Goal: Task Accomplishment & Management: Use online tool/utility

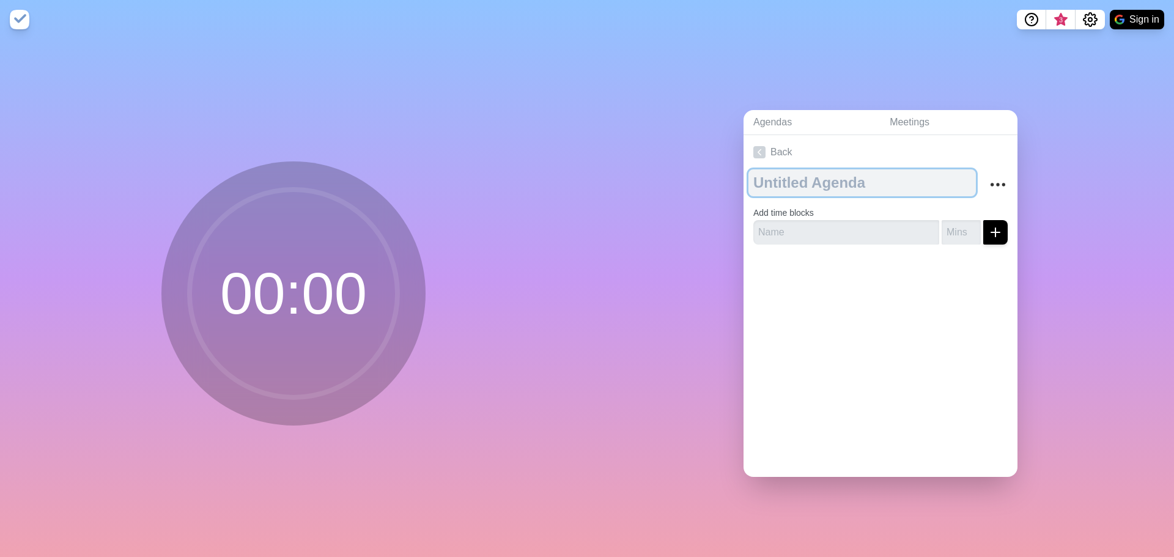
click at [781, 183] on textarea at bounding box center [861, 182] width 227 height 27
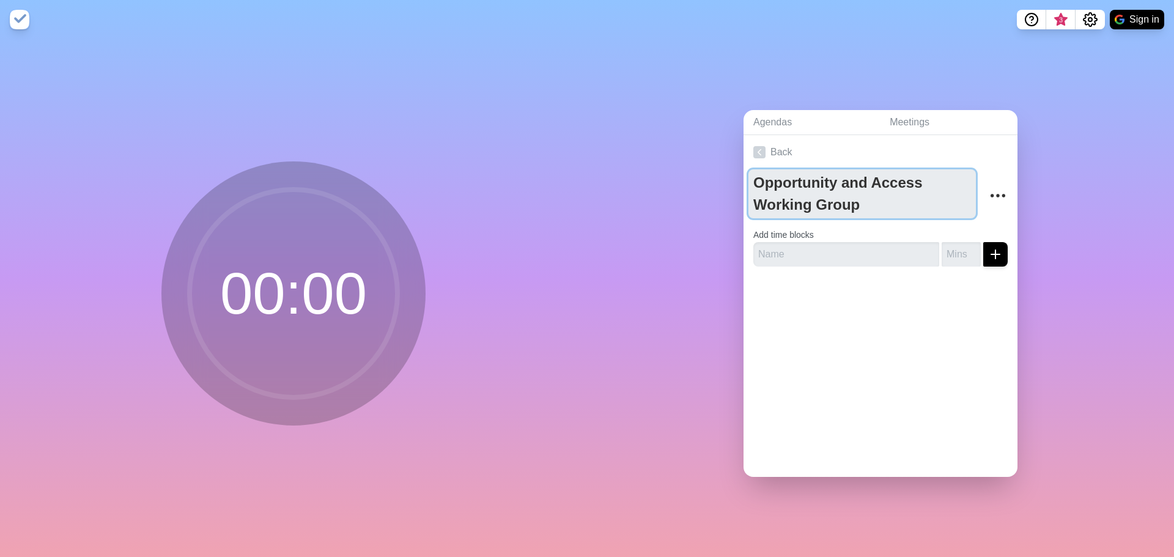
type textarea "Opportunity and Access Working Group"
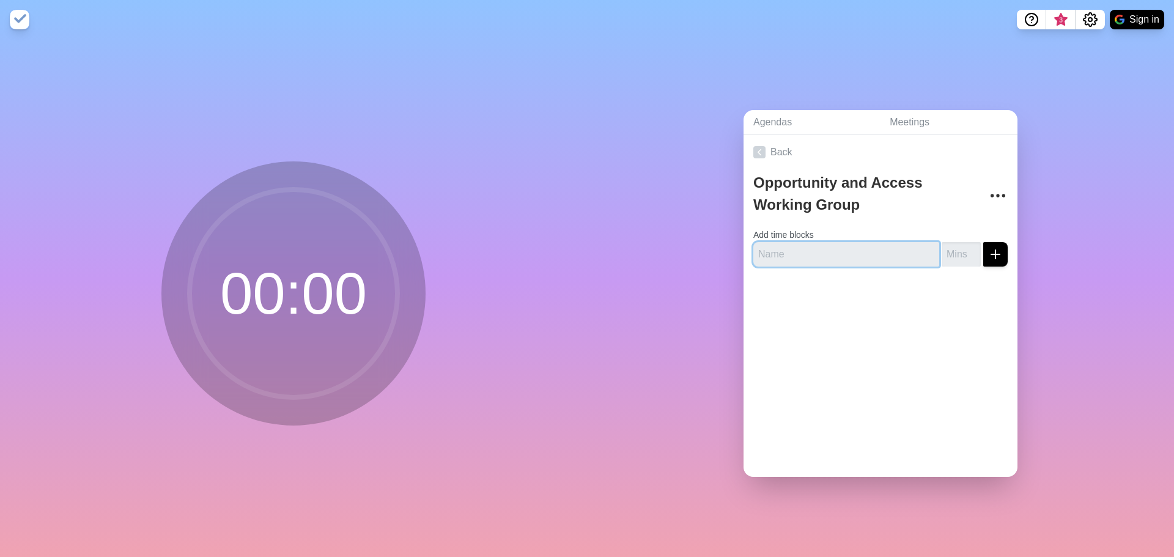
click at [754, 253] on input "text" at bounding box center [846, 254] width 186 height 24
click at [777, 248] on input "text" at bounding box center [846, 254] width 186 height 24
type input "Hello, Agenda Review, Recap revisions"
click at [944, 251] on input "number" at bounding box center [961, 254] width 39 height 24
type input "5"
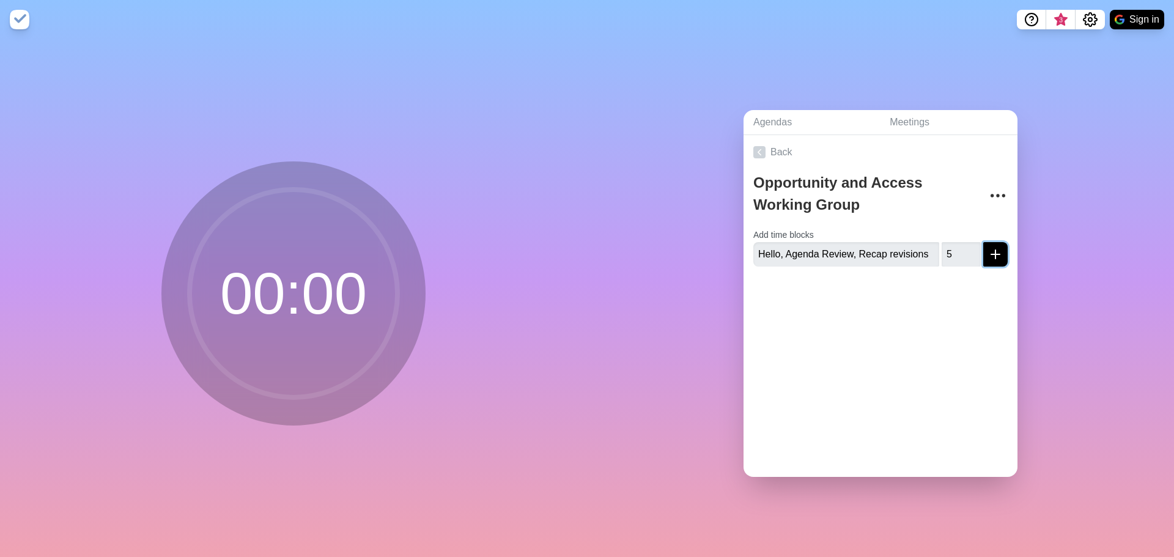
click at [988, 253] on icon "submit" at bounding box center [995, 254] width 15 height 15
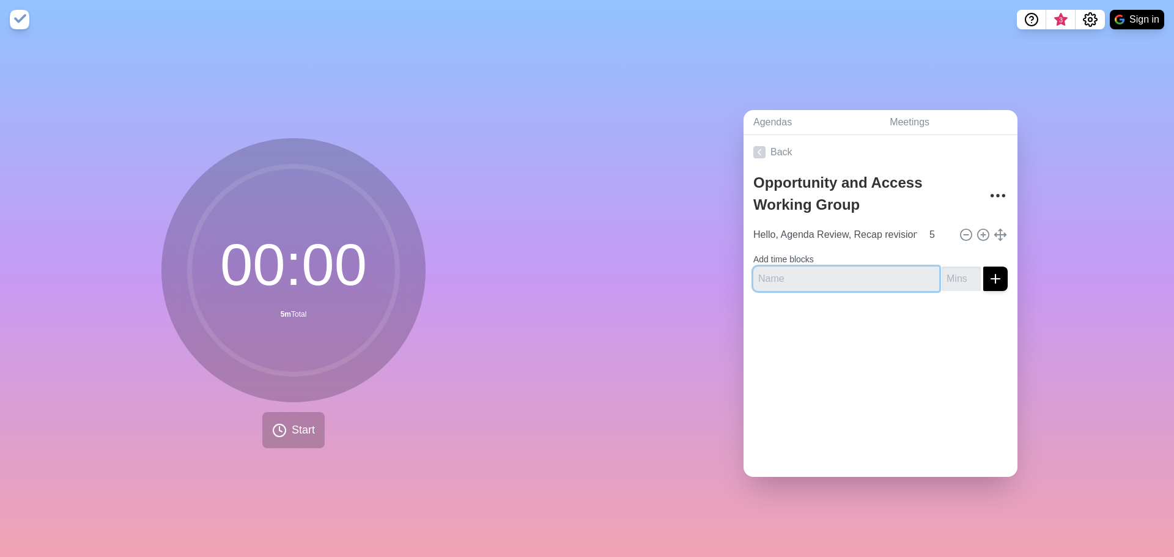
click at [758, 270] on input "text" at bounding box center [846, 279] width 186 height 24
type input "State of Opportunity and Access - Overview of FMH Board preso"
click at [959, 268] on input "1" at bounding box center [961, 279] width 39 height 24
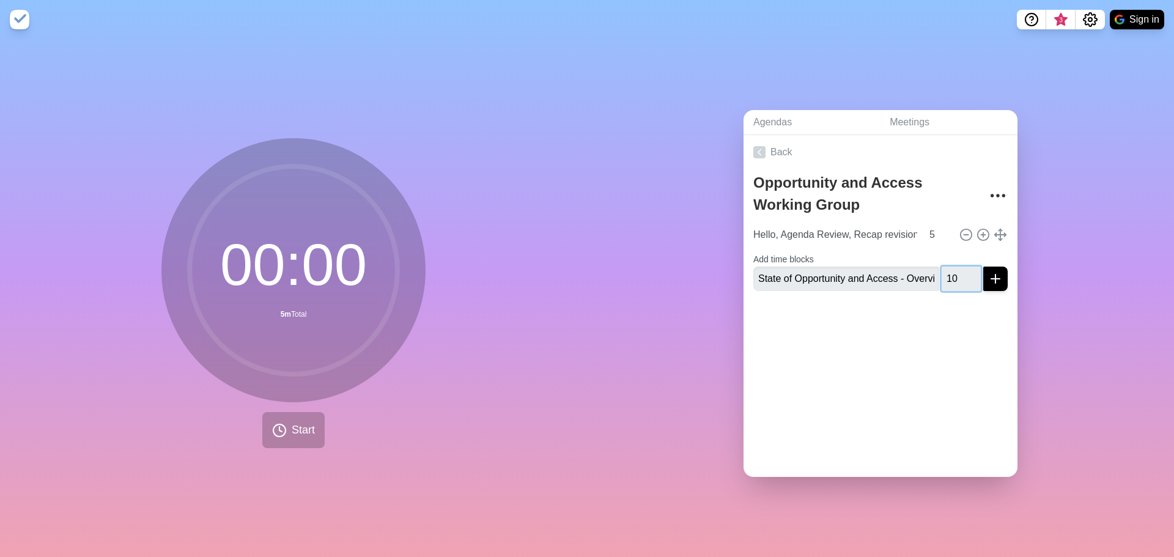
type input "10"
click at [983, 267] on button "submit" at bounding box center [995, 279] width 24 height 24
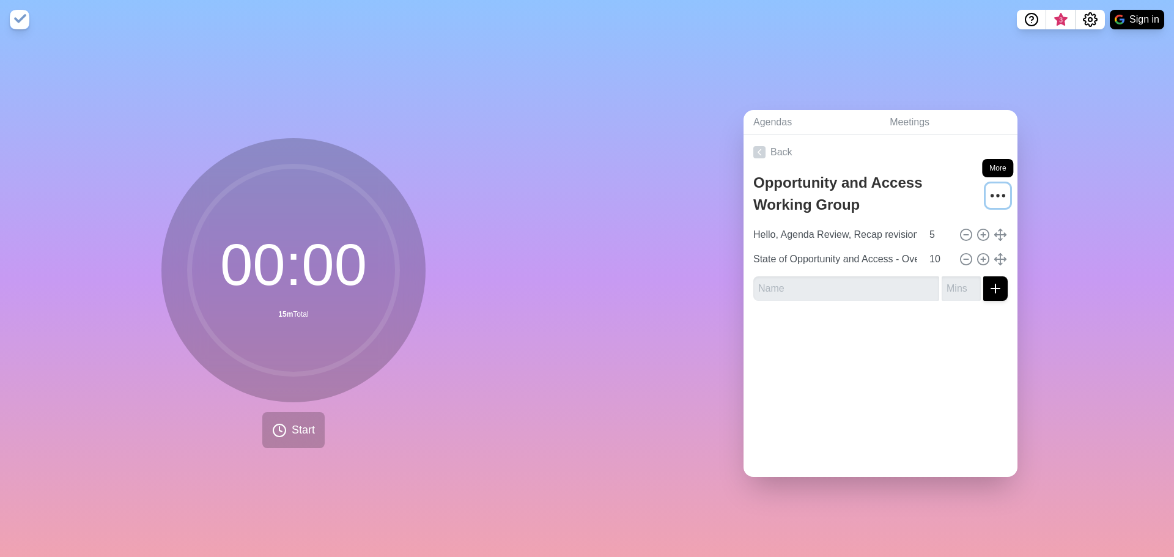
click at [988, 194] on icon "More" at bounding box center [998, 196] width 20 height 20
click at [951, 336] on div at bounding box center [881, 335] width 274 height 49
click at [773, 283] on input "text" at bounding box center [846, 288] width 186 height 24
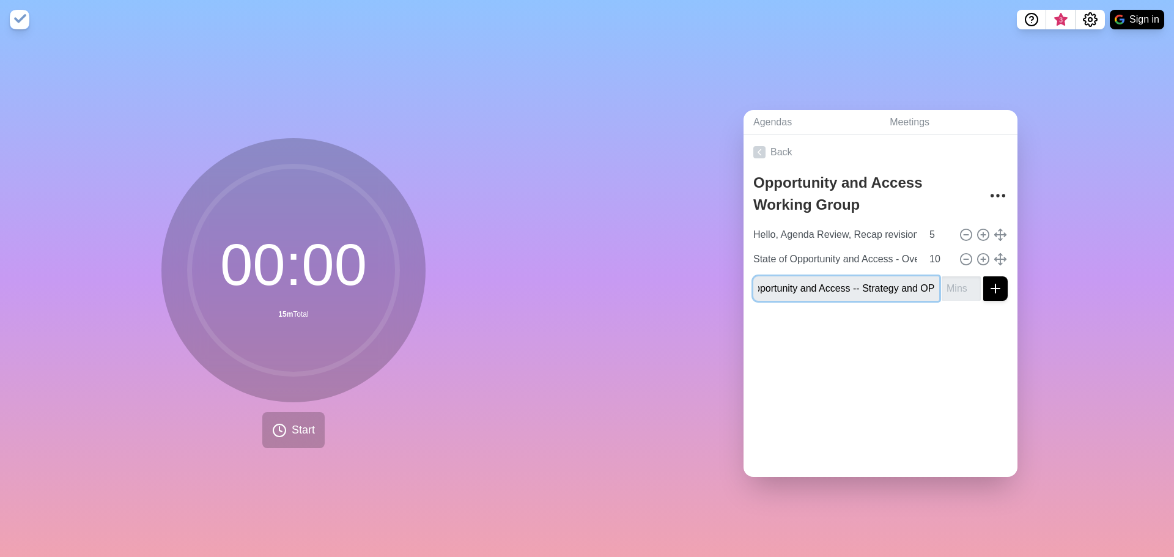
type input "State of Opportunity and Access -- Strategy and OP"
click at [945, 280] on input "number" at bounding box center [961, 288] width 39 height 24
type input "15"
click at [983, 276] on button "submit" at bounding box center [995, 288] width 24 height 24
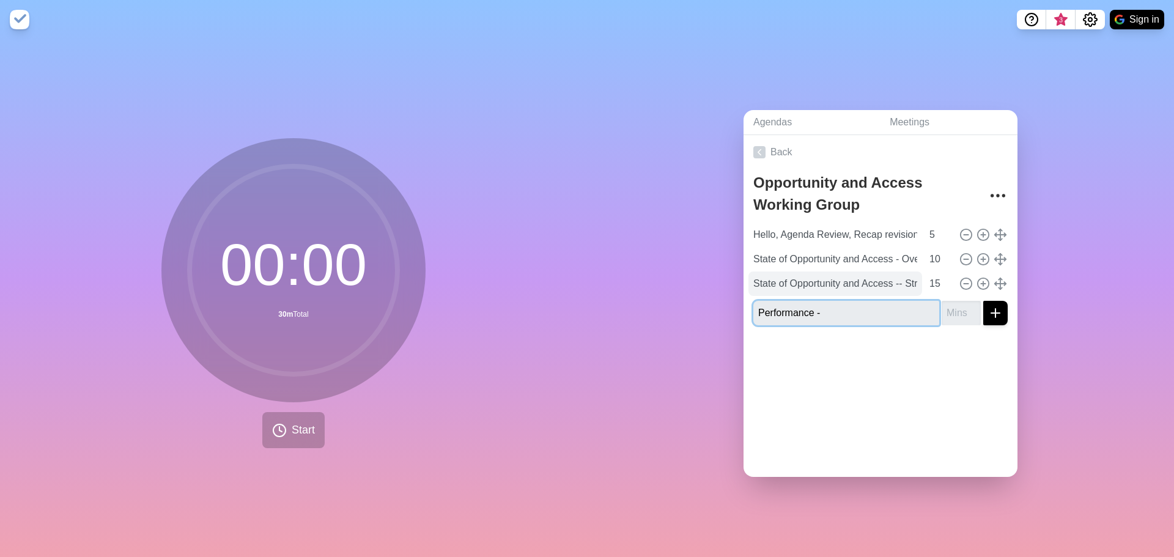
type input "Performance -"
click at [832, 285] on input "State of Opportunity and Access -- Strategy and OP" at bounding box center [835, 283] width 174 height 24
drag, startPoint x: 914, startPoint y: 279, endPoint x: 928, endPoint y: 279, distance: 14.1
click at [928, 279] on input "15" at bounding box center [938, 283] width 29 height 24
type input "0"
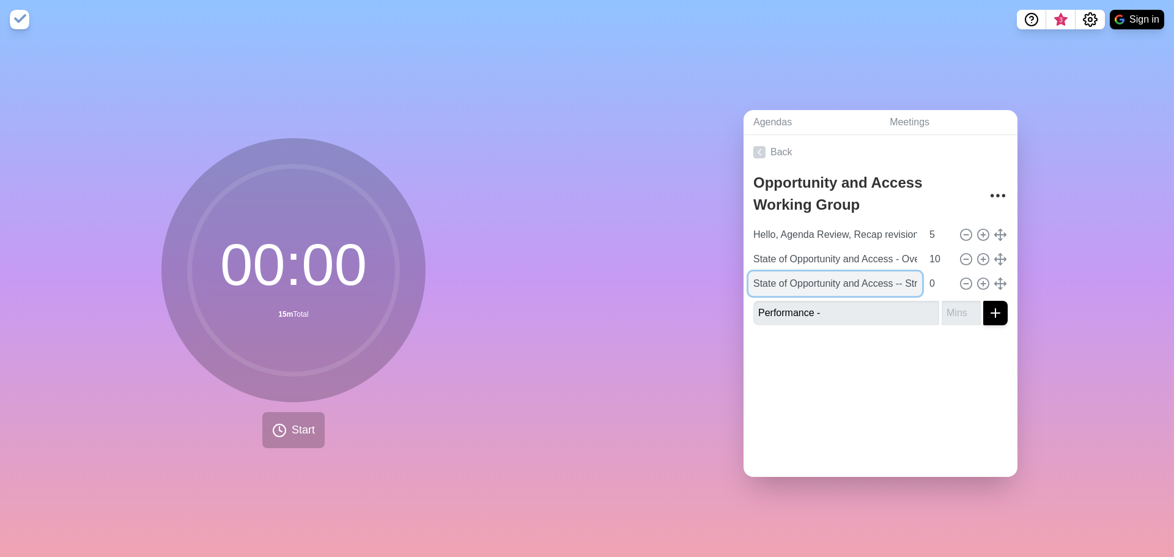
click at [887, 282] on input "State of Opportunity and Access -- Strategy and OP" at bounding box center [835, 283] width 174 height 24
drag, startPoint x: 900, startPoint y: 278, endPoint x: 944, endPoint y: 279, distance: 44.0
click at [944, 279] on div "State of Opportunity and Access -- Strategy and OP 0" at bounding box center [880, 283] width 264 height 24
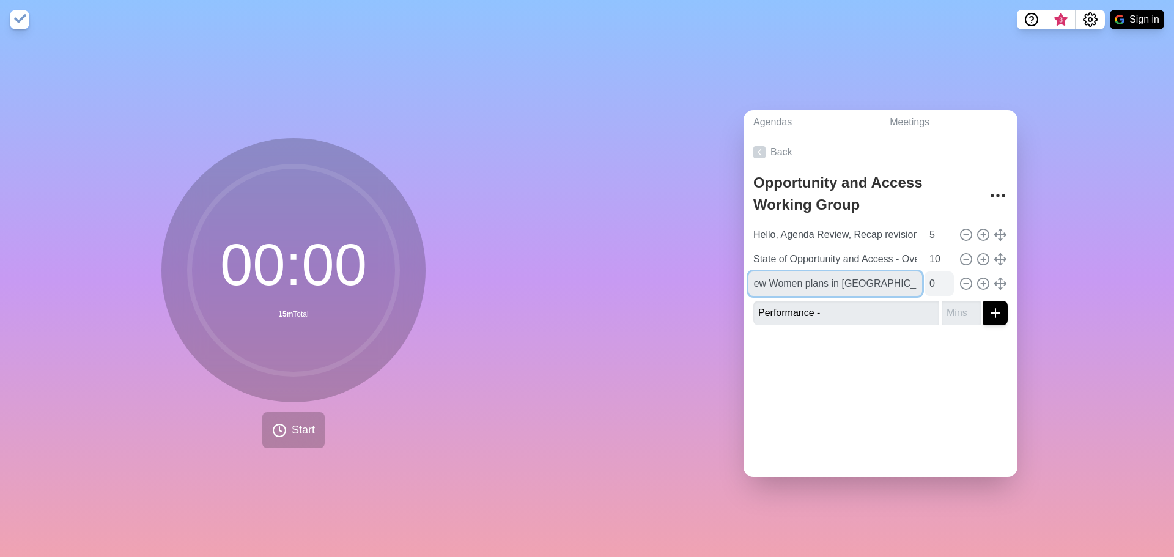
type input "State of Opportunity and Access -- New Women plans in [GEOGRAPHIC_DATA] [GEOGRA…"
click at [924, 276] on input "0" at bounding box center [938, 283] width 29 height 24
type input "5"
click at [907, 313] on input "Performance -" at bounding box center [846, 313] width 186 height 24
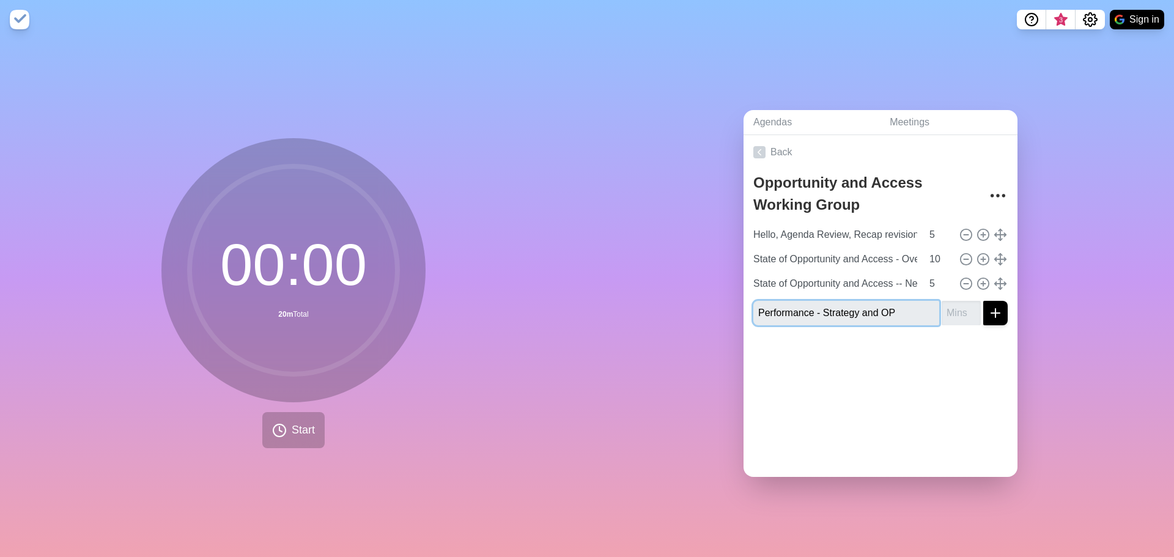
type input "Performance - Strategy and OP"
click at [942, 309] on input "number" at bounding box center [961, 313] width 39 height 24
type input "15"
click at [983, 301] on button "submit" at bounding box center [995, 313] width 24 height 24
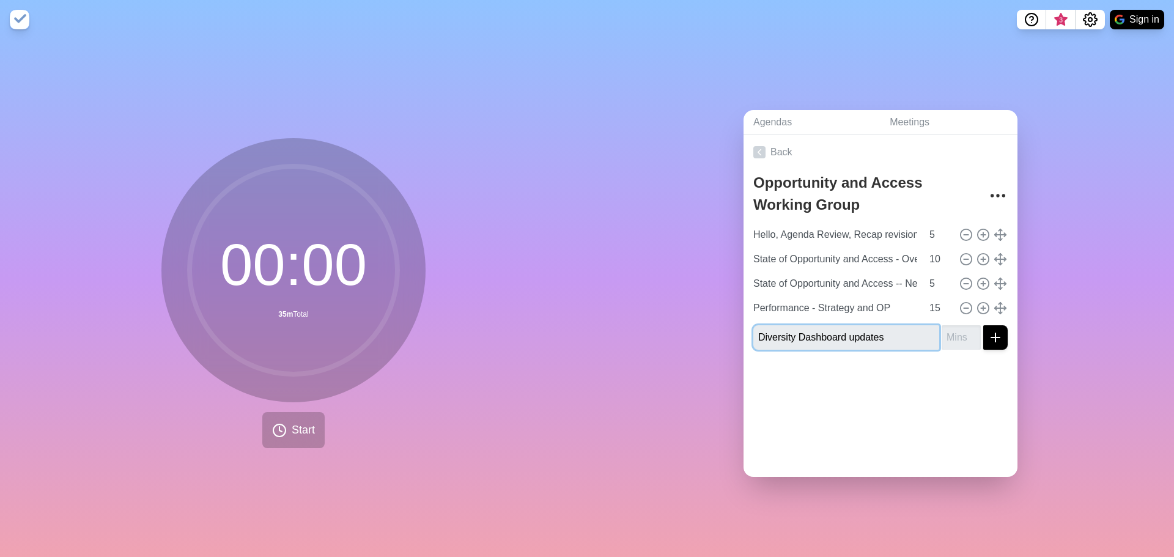
type input "Diversity Dashboard updates"
click at [950, 331] on input "number" at bounding box center [961, 337] width 39 height 24
type input "2"
click at [983, 325] on button "submit" at bounding box center [995, 337] width 24 height 24
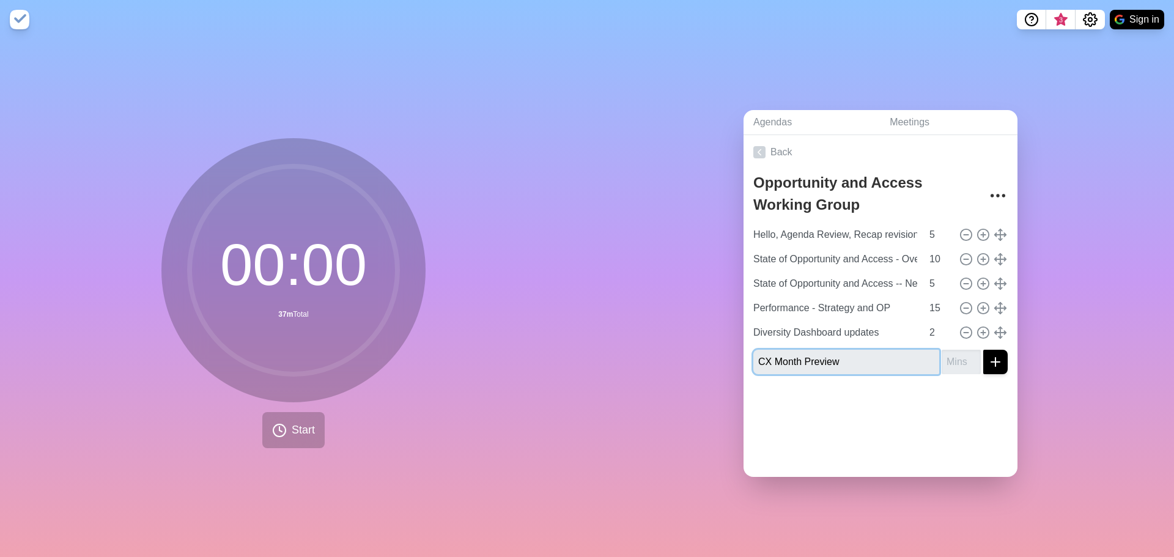
type input "CX Month Preview"
click at [952, 358] on input "number" at bounding box center [961, 362] width 39 height 24
type input "5"
click at [983, 350] on button "submit" at bounding box center [995, 362] width 24 height 24
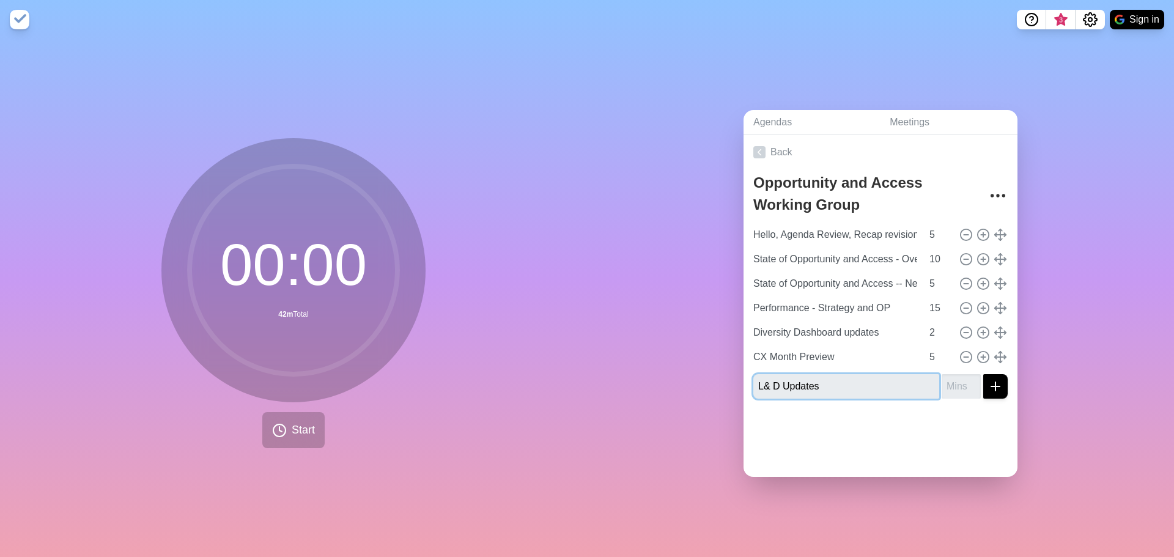
type input "L& D Updates"
click at [942, 384] on input "number" at bounding box center [961, 386] width 39 height 24
type input "10"
click at [983, 374] on button "submit" at bounding box center [995, 386] width 24 height 24
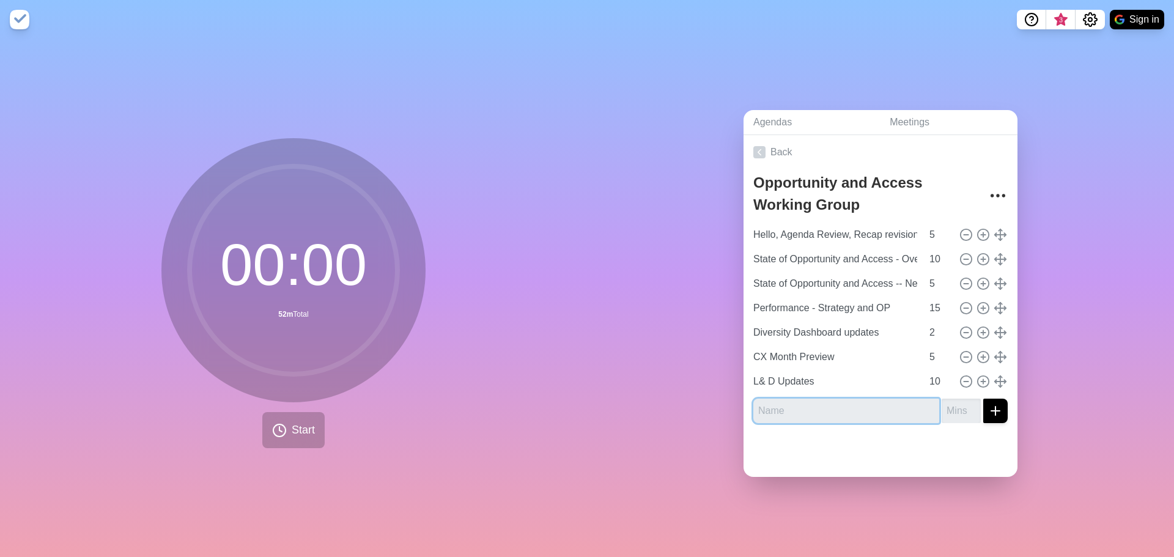
click at [771, 406] on input "text" at bounding box center [846, 411] width 186 height 24
type input "MT Committee Chair"
click at [942, 403] on input "number" at bounding box center [961, 411] width 39 height 24
type input "10"
click at [983, 399] on button "submit" at bounding box center [995, 411] width 24 height 24
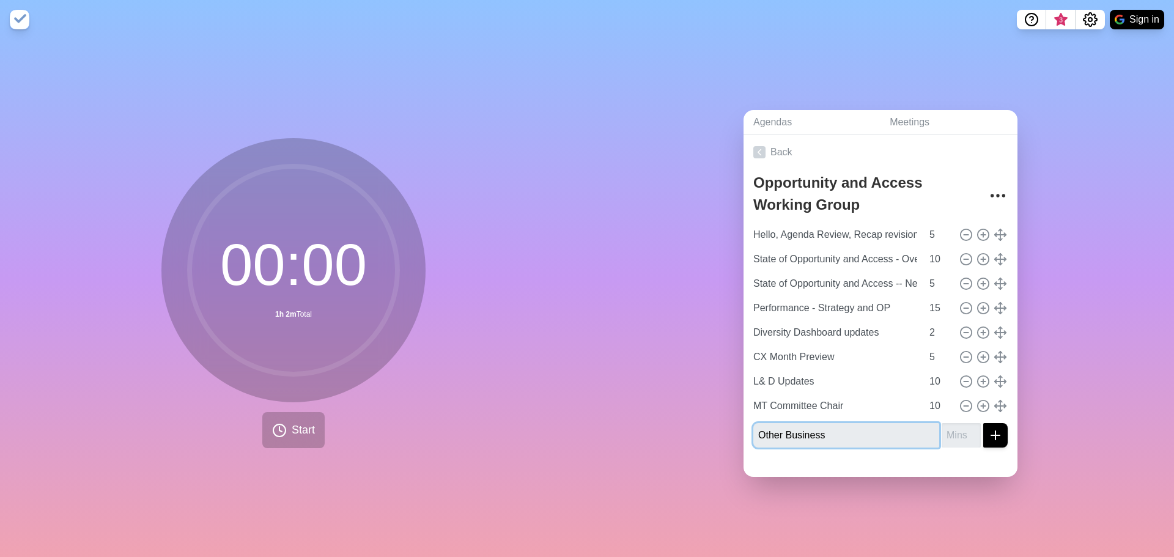
type input "Other Business"
click at [947, 424] on input "number" at bounding box center [961, 435] width 39 height 24
type input "5"
click at [890, 459] on div at bounding box center [881, 467] width 274 height 20
click at [988, 428] on icon "submit" at bounding box center [995, 435] width 15 height 15
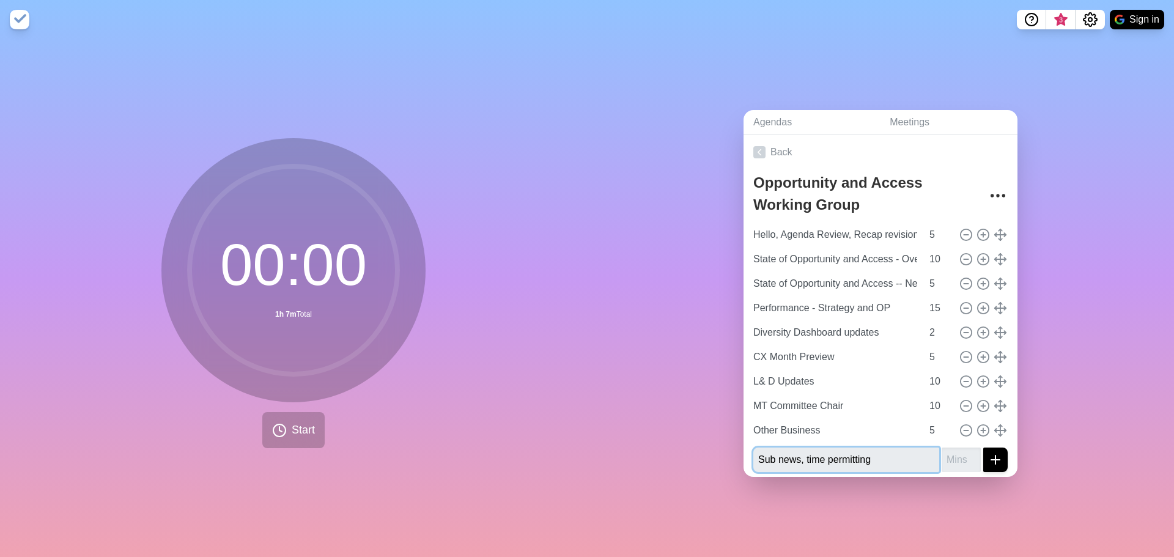
type input "Sub news, time permitting"
click at [983, 448] on button "submit" at bounding box center [995, 460] width 24 height 24
click at [988, 453] on icon "submit" at bounding box center [995, 459] width 15 height 15
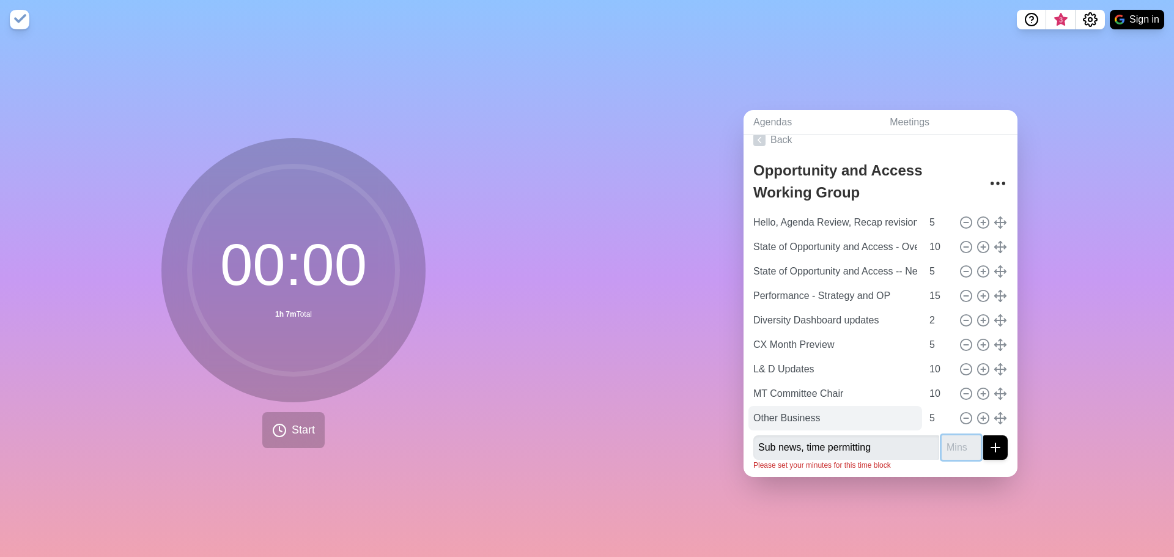
scroll to position [15, 0]
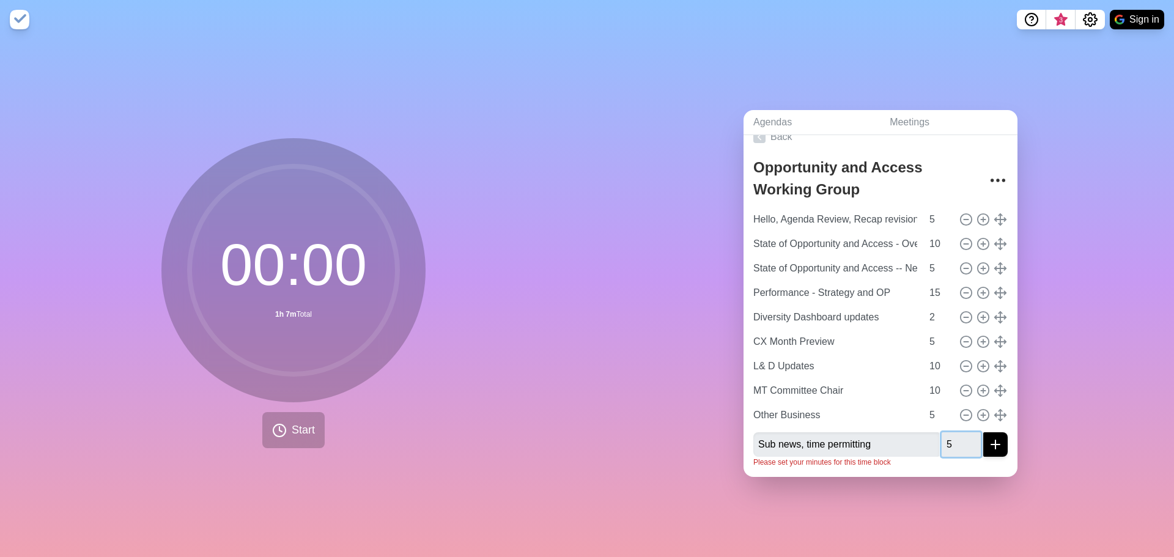
type input "5"
click at [983, 432] on button "submit" at bounding box center [995, 444] width 24 height 24
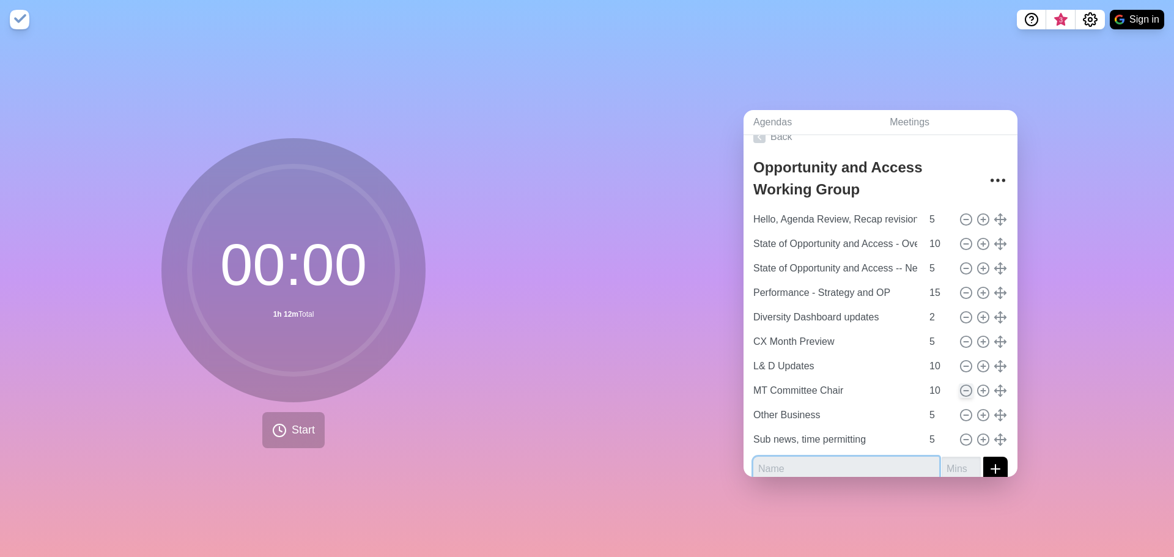
scroll to position [0, 0]
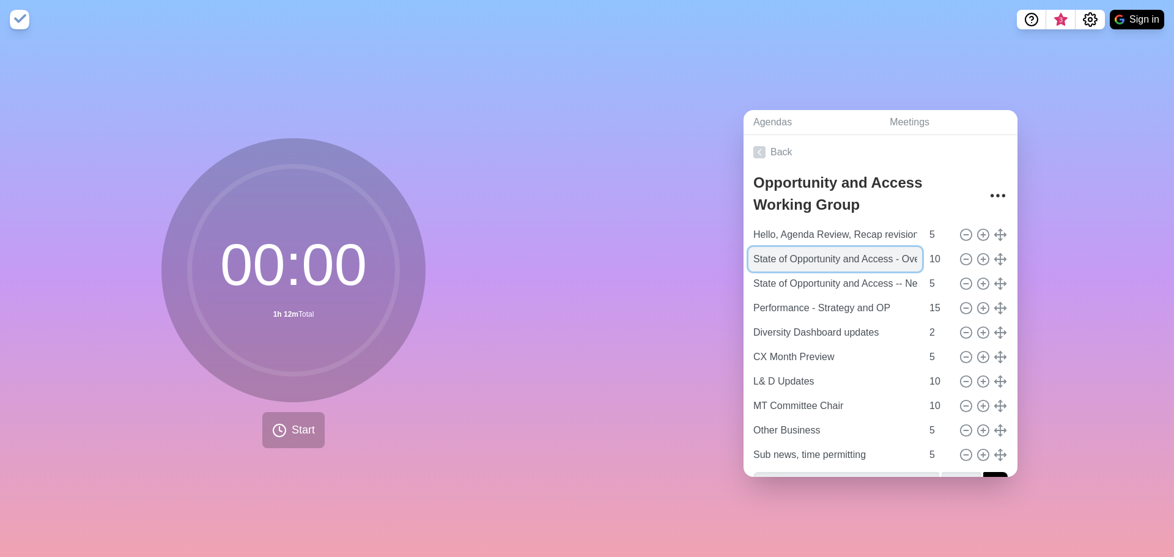
drag, startPoint x: 893, startPoint y: 257, endPoint x: 774, endPoint y: 248, distance: 119.0
click at [774, 248] on input "State of Opportunity and Access - Overview of FMH Board preso" at bounding box center [835, 259] width 174 height 24
click at [888, 254] on input "State of - FMH Board preso" at bounding box center [835, 259] width 174 height 24
type input "State of - FMH Board preso"
click at [924, 256] on input "10" at bounding box center [938, 259] width 29 height 24
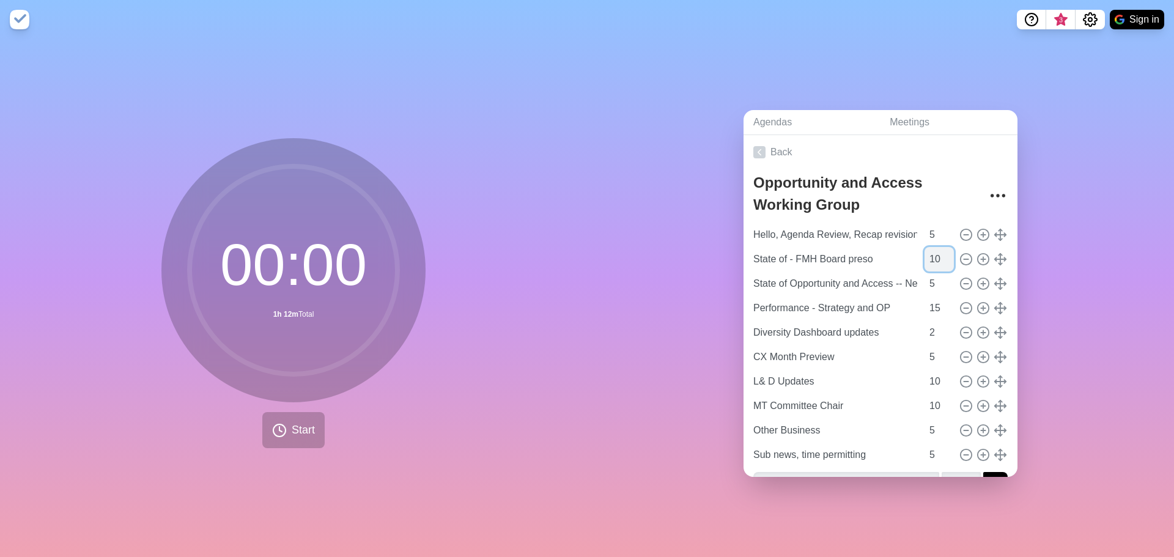
click at [924, 257] on input "10" at bounding box center [938, 259] width 29 height 24
click at [924, 258] on input "10" at bounding box center [938, 259] width 29 height 24
type input "7"
click at [832, 296] on input "Performance - Strategy and OP" at bounding box center [835, 308] width 174 height 24
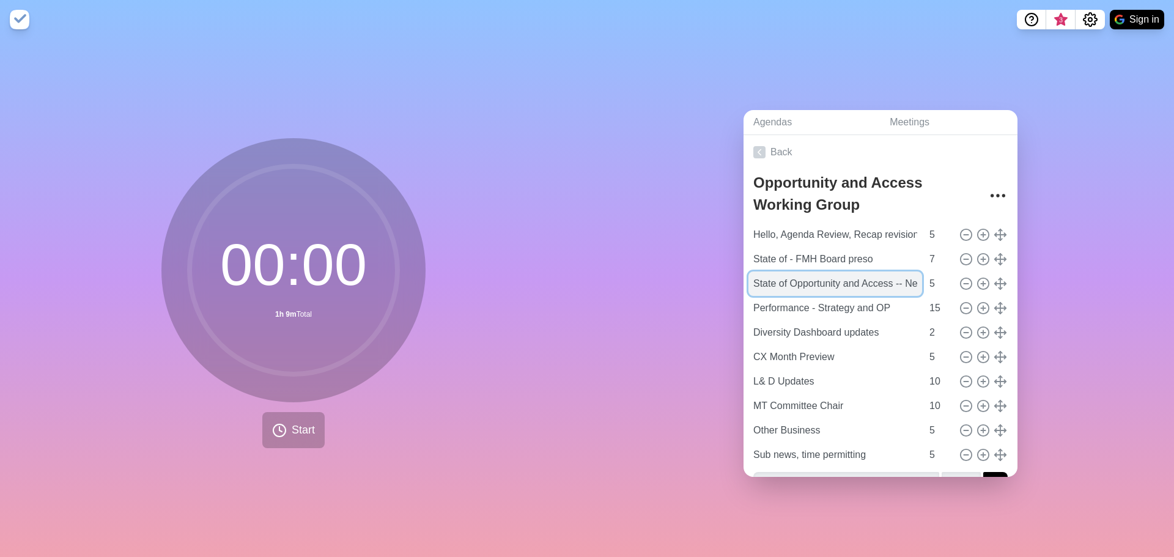
drag, startPoint x: 887, startPoint y: 278, endPoint x: 784, endPoint y: 277, distance: 102.7
click at [784, 277] on input "State of Opportunity and Access -- New Women plans in [GEOGRAPHIC_DATA] [GEOGRA…" at bounding box center [835, 283] width 174 height 24
type input "State of - New Women plans in [GEOGRAPHIC_DATA] [GEOGRAPHIC_DATA]"
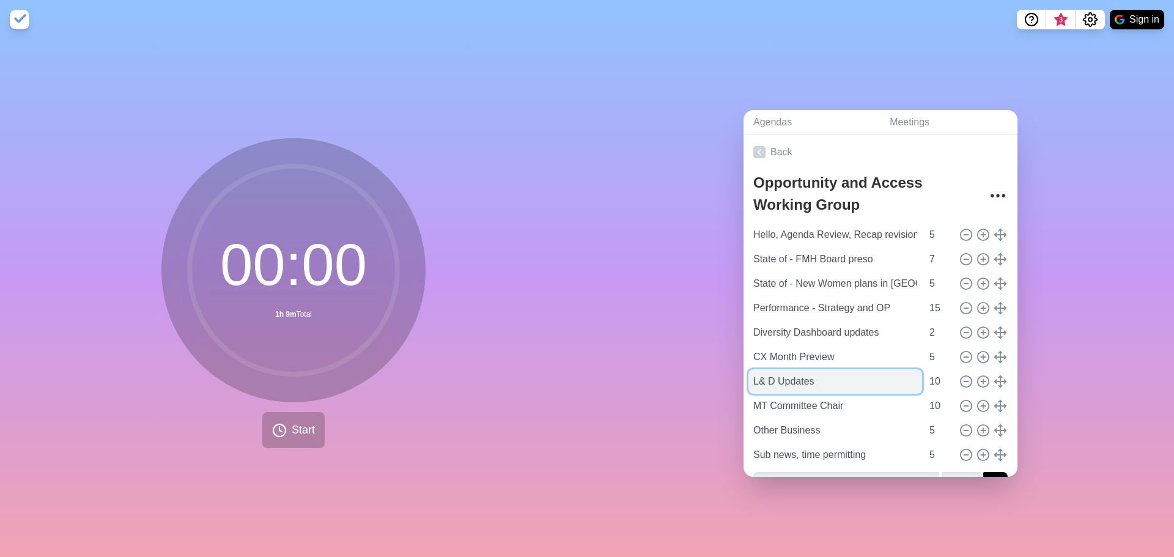
click at [856, 385] on input "L& D Updates" at bounding box center [835, 381] width 174 height 24
click at [961, 256] on circle at bounding box center [966, 258] width 11 height 11
type input "State of - New Women plans in [GEOGRAPHIC_DATA] [GEOGRAPHIC_DATA]"
type input "5"
type input "Performance - Strategy and OP"
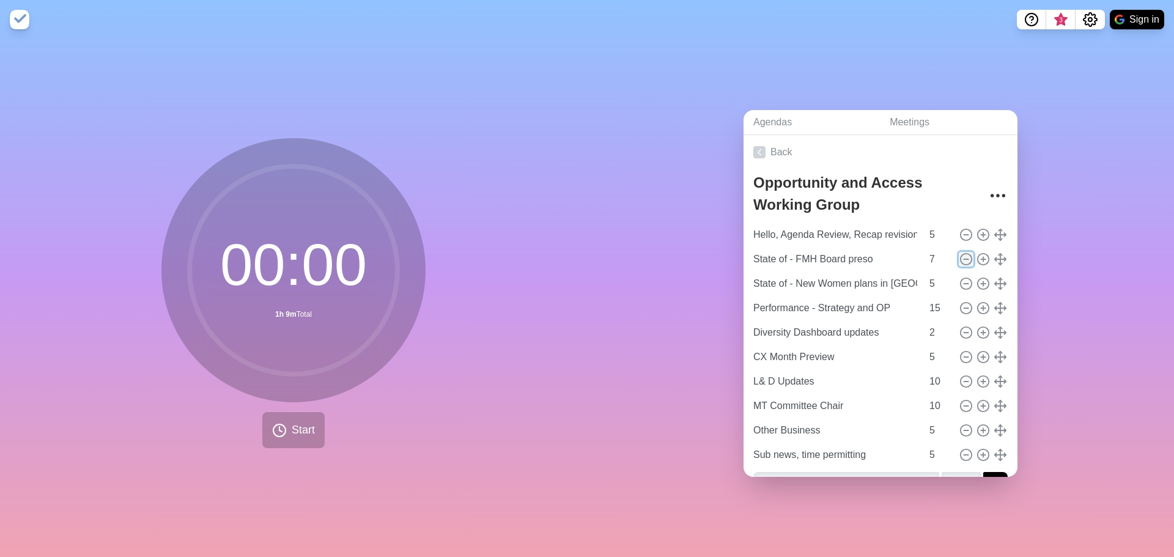
type input "15"
type input "Diversity Dashboard updates"
type input "2"
type input "CX Month Preview"
type input "5"
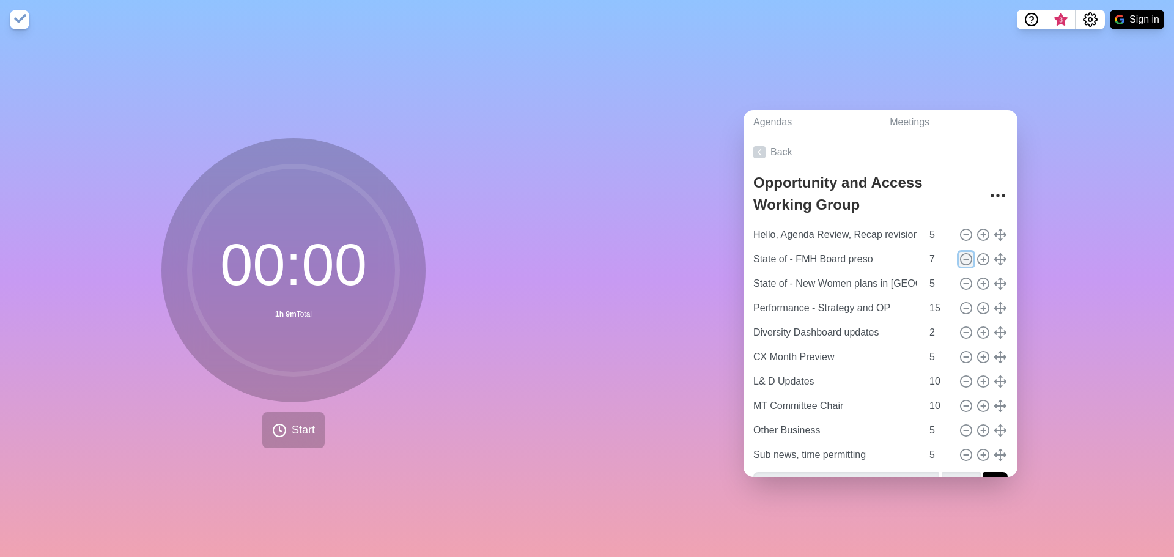
type input "L& D Updates"
type input "10"
type input "MT Committee Chair"
type input "Other Business"
type input "5"
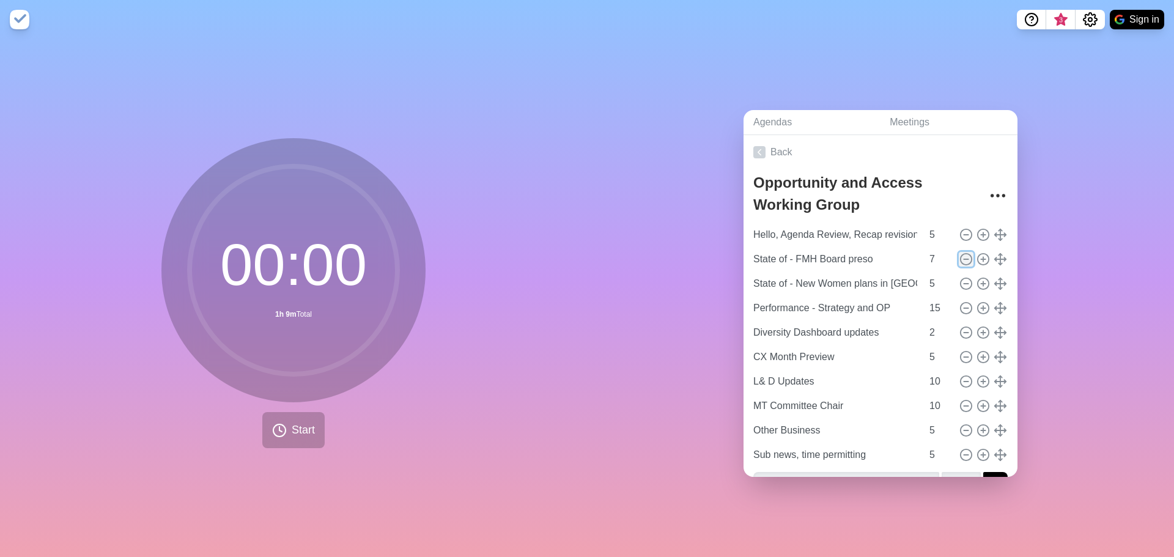
type input "Sub news, time permitting"
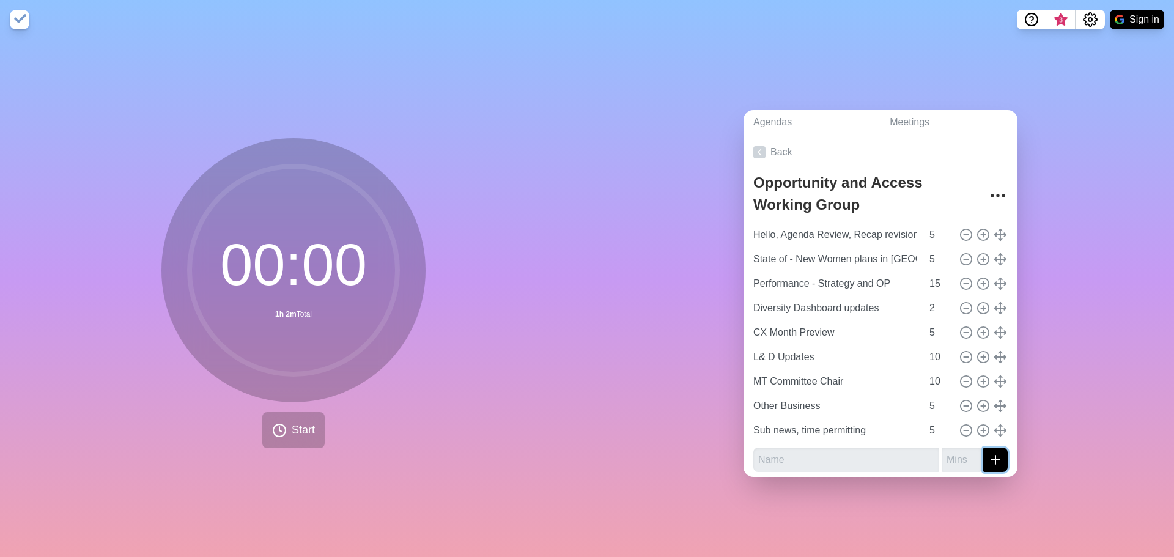
click at [995, 456] on line "submit" at bounding box center [995, 460] width 0 height 9
click at [791, 456] on input "text" at bounding box center [846, 460] width 186 height 24
type input "State of FMH board preso"
click at [942, 463] on input "number" at bounding box center [961, 460] width 39 height 24
type input "5"
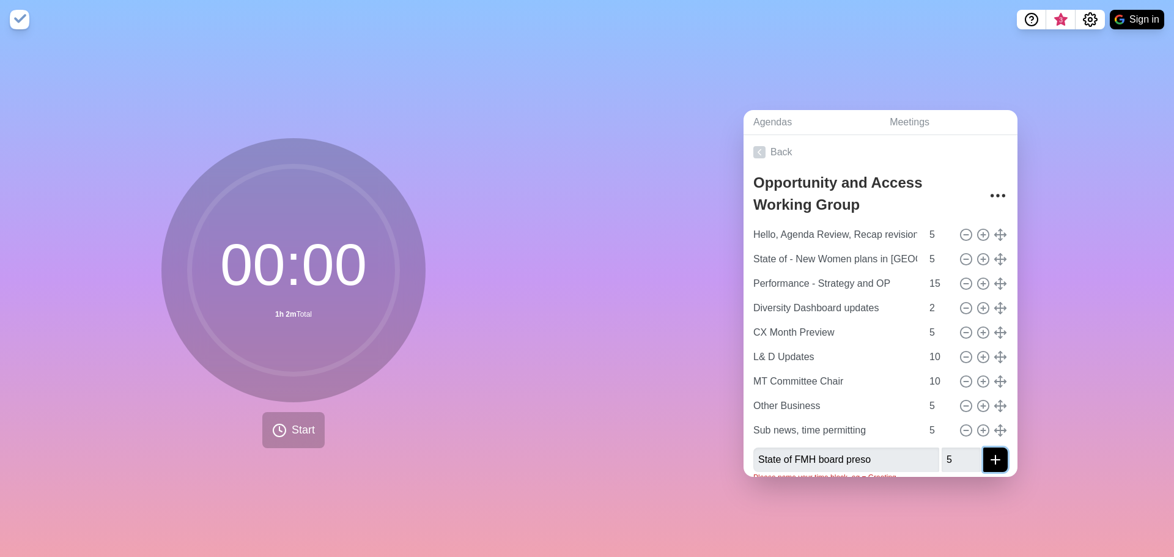
click at [988, 459] on icon "submit" at bounding box center [995, 459] width 15 height 15
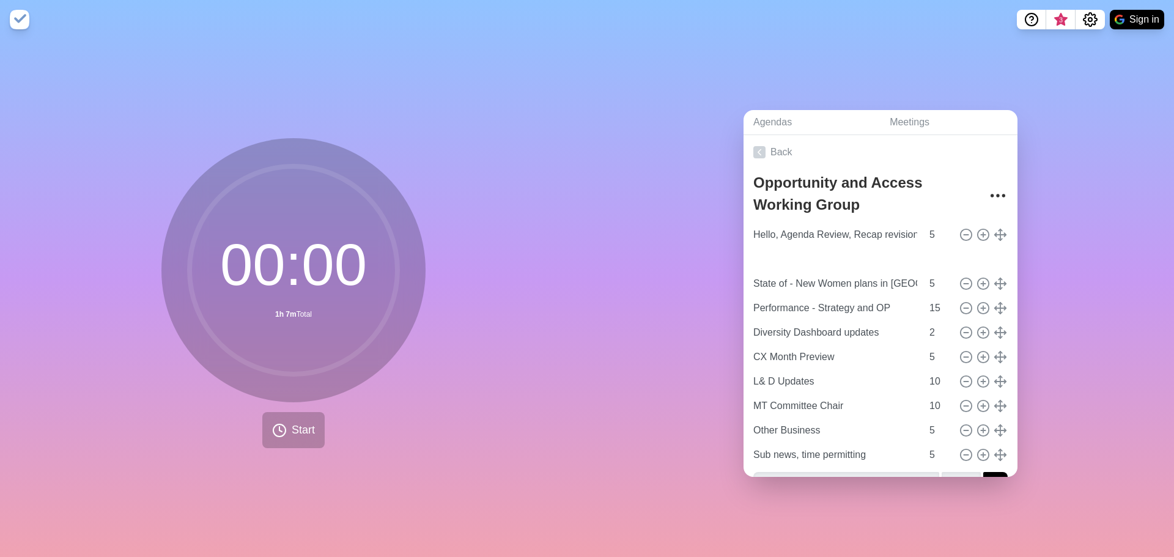
type input "State of FMH board preso"
type input "State of - New Women plans in [GEOGRAPHIC_DATA] [GEOGRAPHIC_DATA]"
type input "5"
type input "Performance - Strategy and OP"
type input "15"
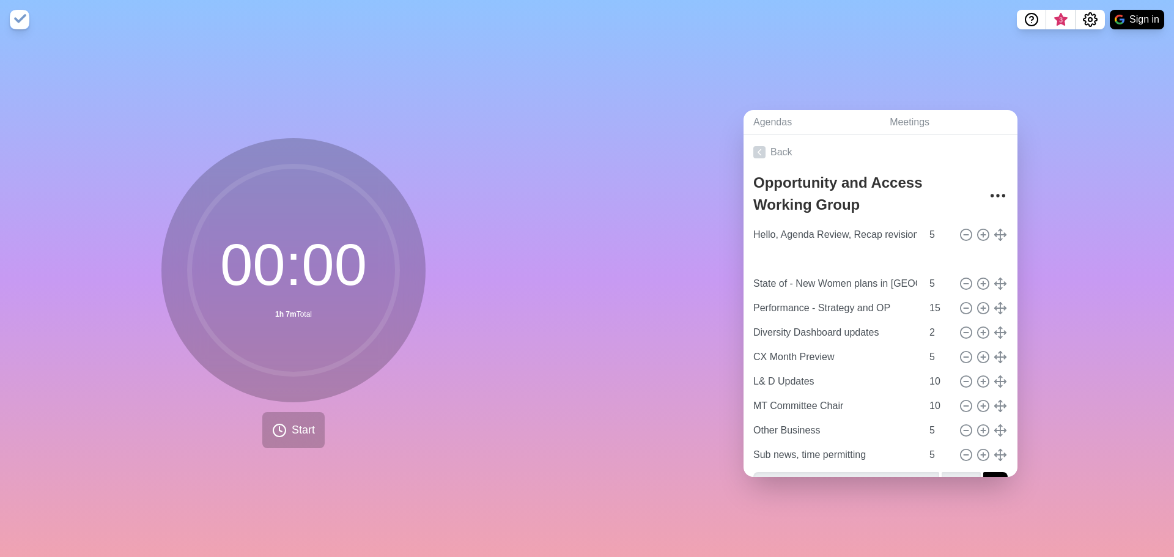
type input "Diversity Dashboard updates"
type input "2"
type input "CX Month Preview"
type input "5"
type input "L& D Updates"
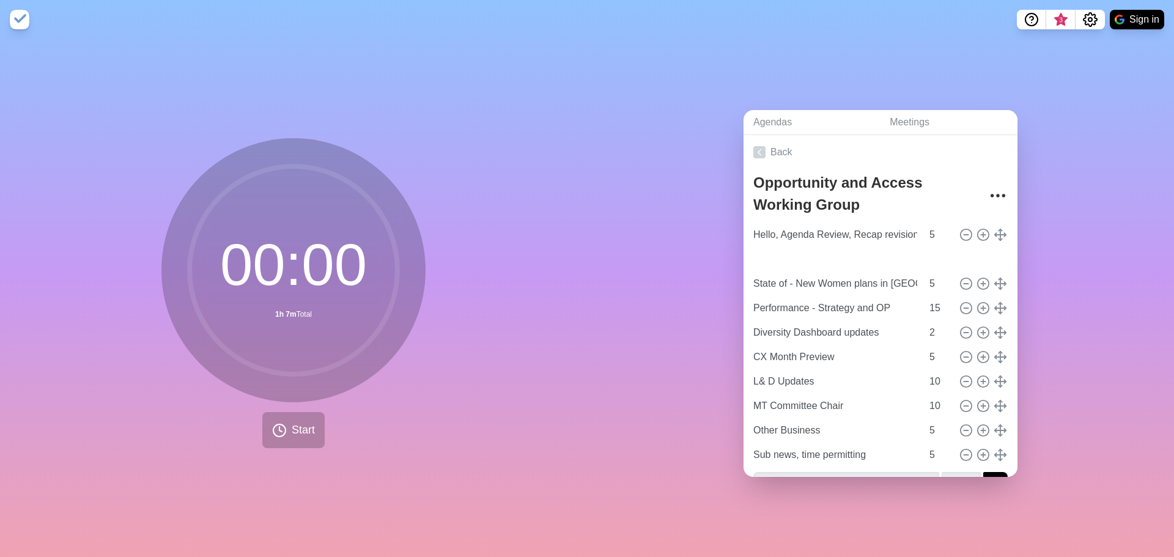
type input "MT Committee Chair"
type input "10"
type input "Other Business"
type input "Sub news, time permitting"
click at [924, 278] on input "5" at bounding box center [938, 283] width 29 height 24
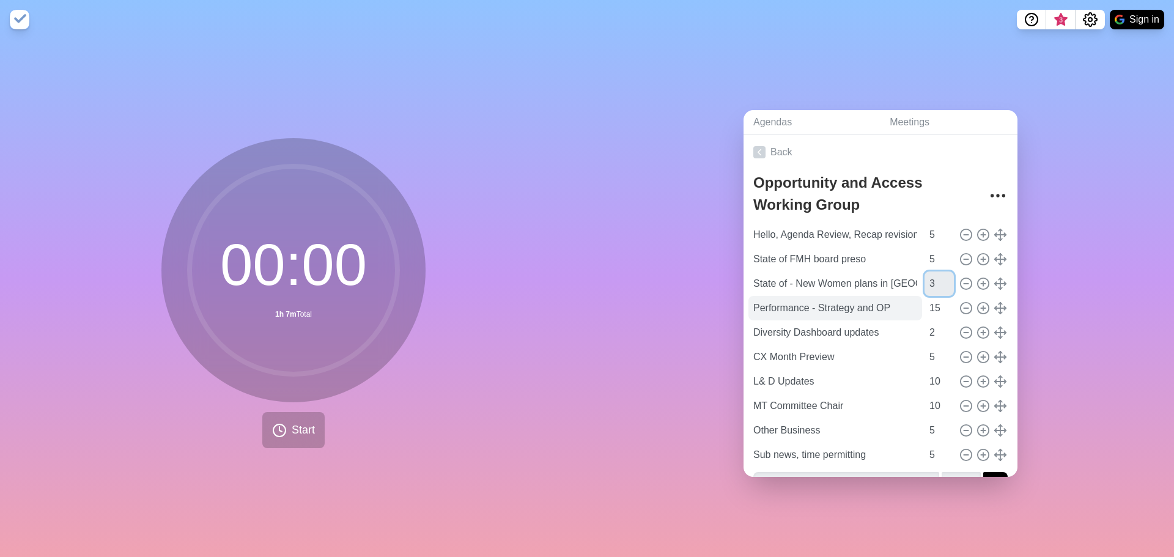
type input "3"
click at [926, 380] on input "10" at bounding box center [938, 381] width 29 height 24
type input "12"
drag, startPoint x: 926, startPoint y: 303, endPoint x: 913, endPoint y: 302, distance: 12.3
click at [924, 302] on input "15" at bounding box center [938, 308] width 29 height 24
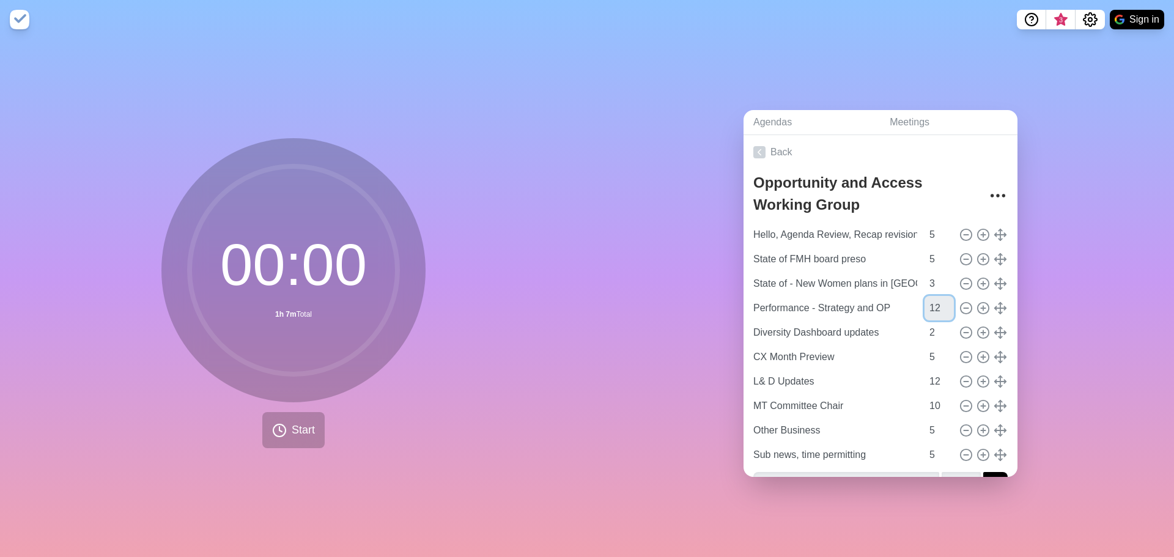
type input "12"
